Goal: Find specific page/section: Find specific page/section

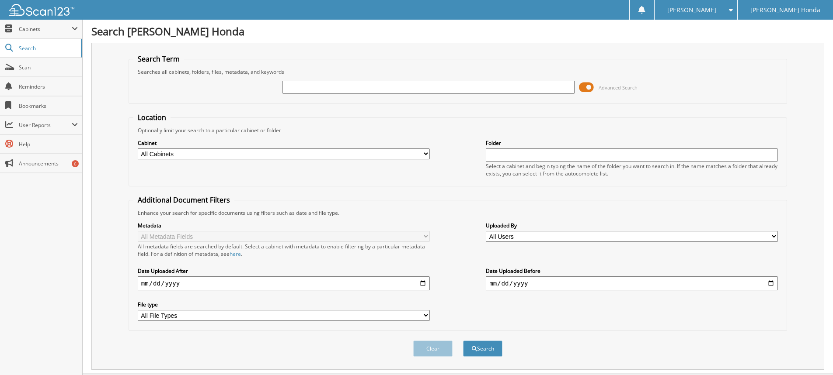
click at [320, 86] on input "text" at bounding box center [428, 87] width 292 height 13
type input "354276"
click at [463, 341] on button "Search" at bounding box center [482, 349] width 39 height 16
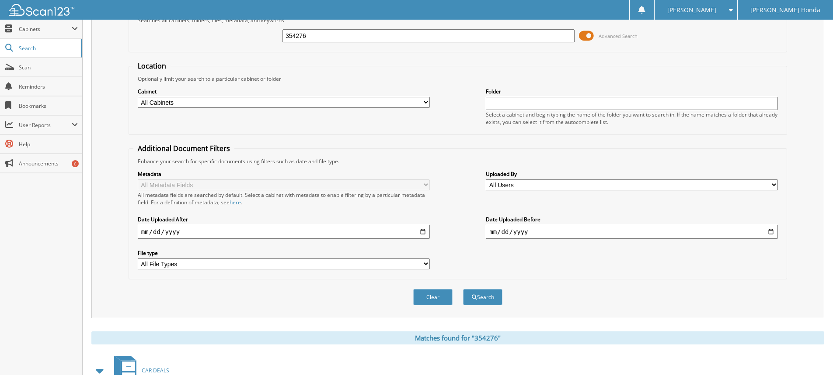
scroll to position [169, 0]
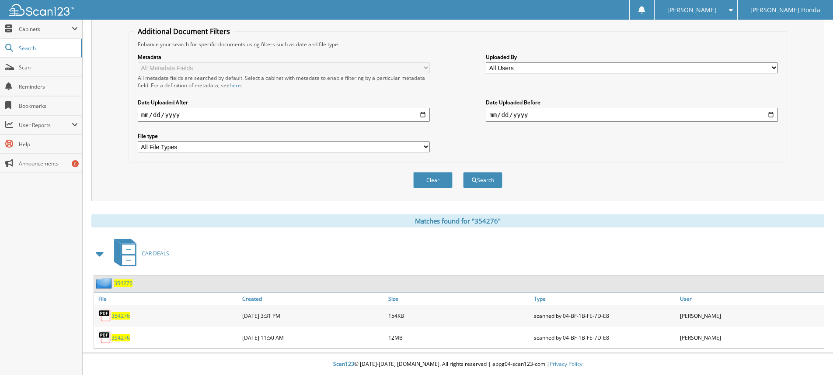
click at [125, 336] on span "354276" at bounding box center [120, 337] width 18 height 7
